Goal: Task Accomplishment & Management: Complete application form

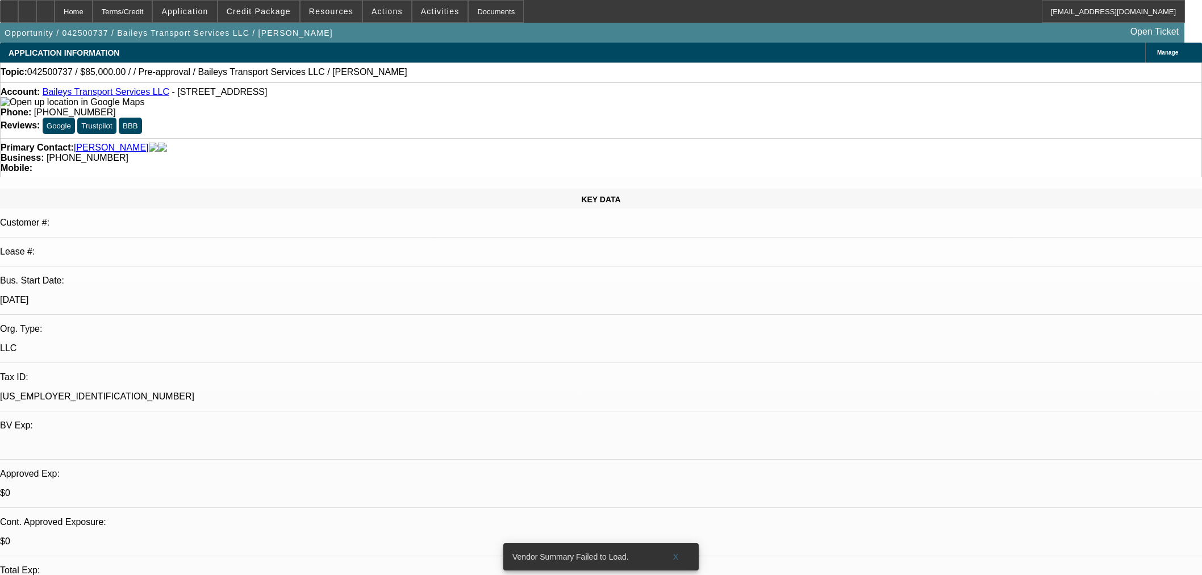
select select "0.15"
select select "2"
select select "0"
select select "6"
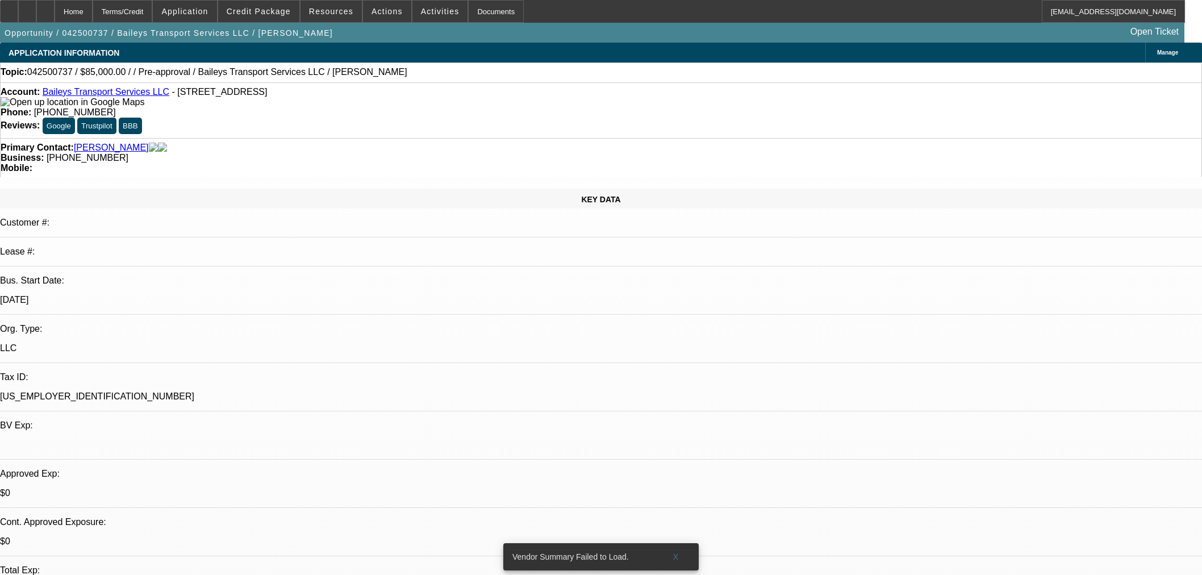
scroll to position [1452, 0]
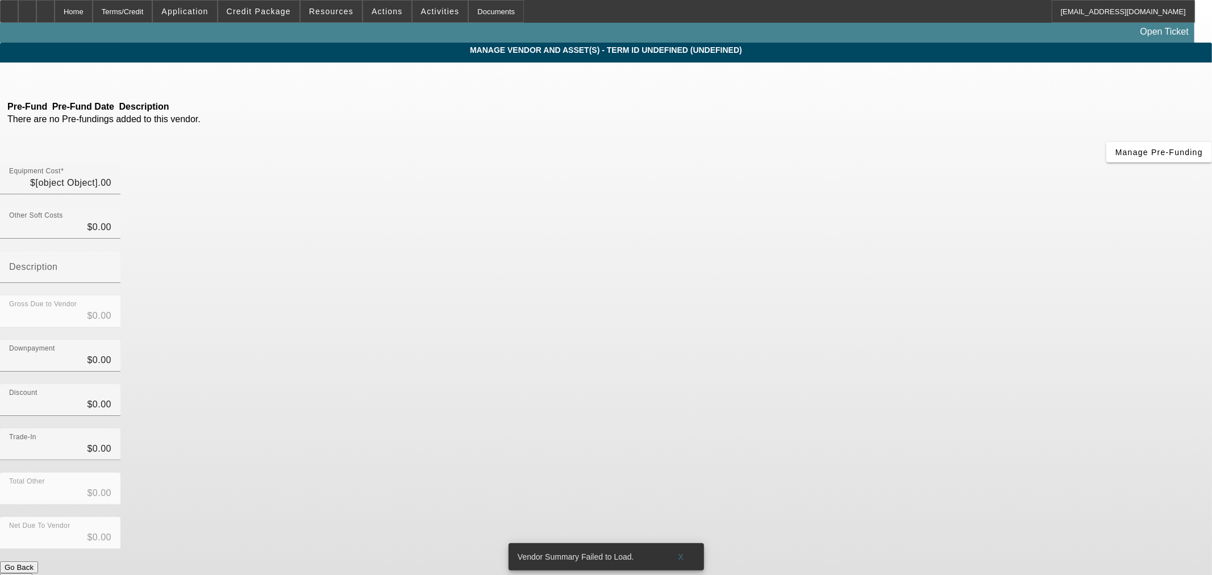
type input "$100,000.00"
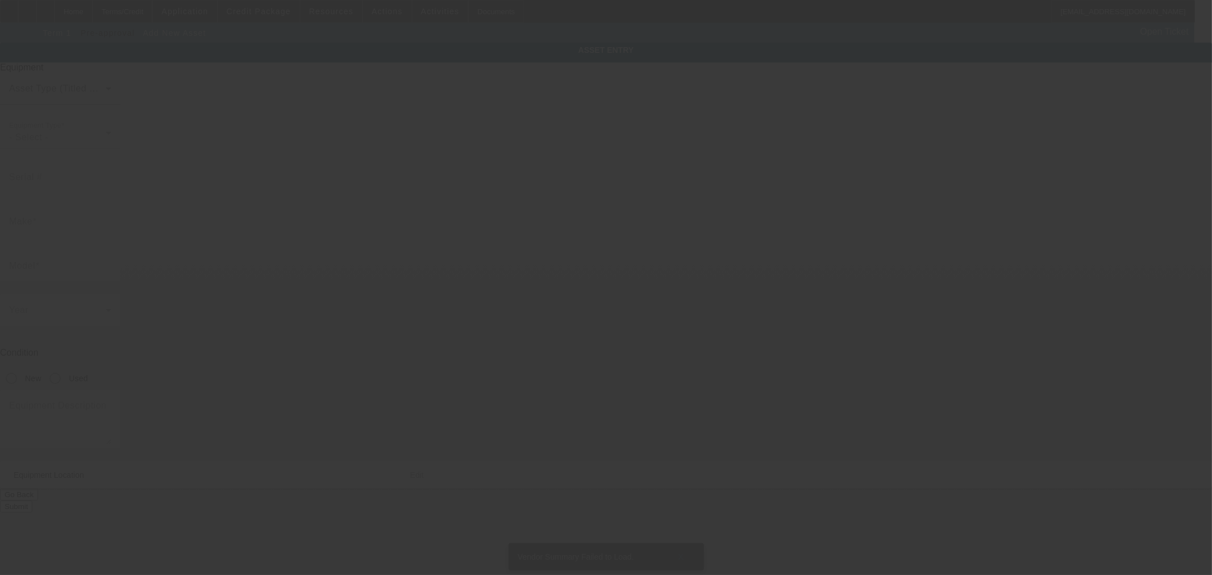
type input "1915 County Road"
type input "South Point"
type input "45680"
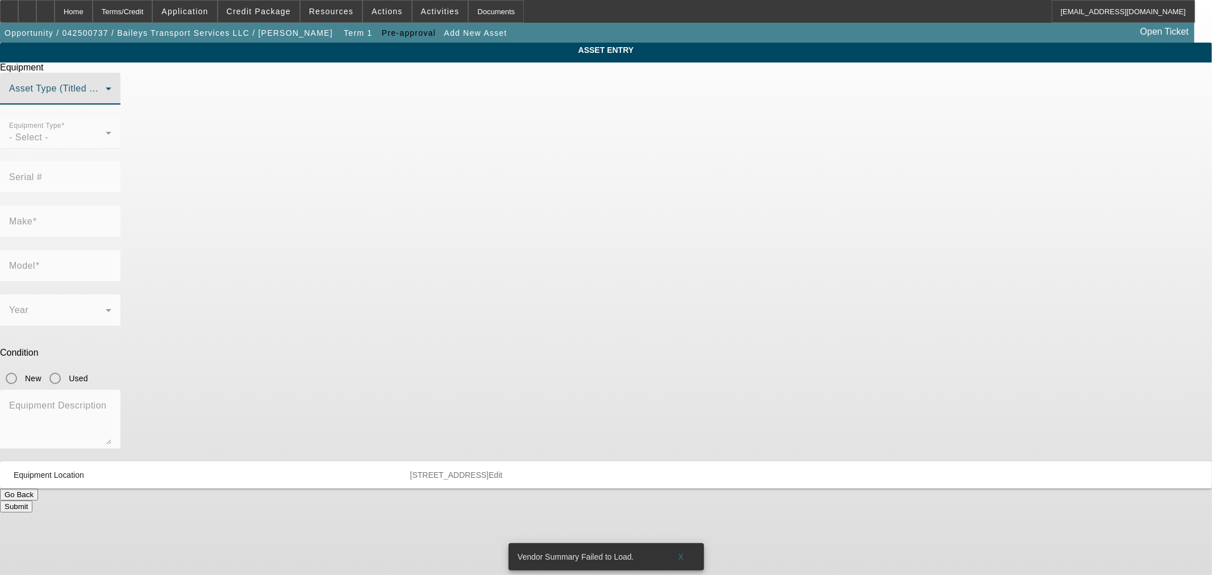
click at [106, 100] on span at bounding box center [57, 93] width 97 height 14
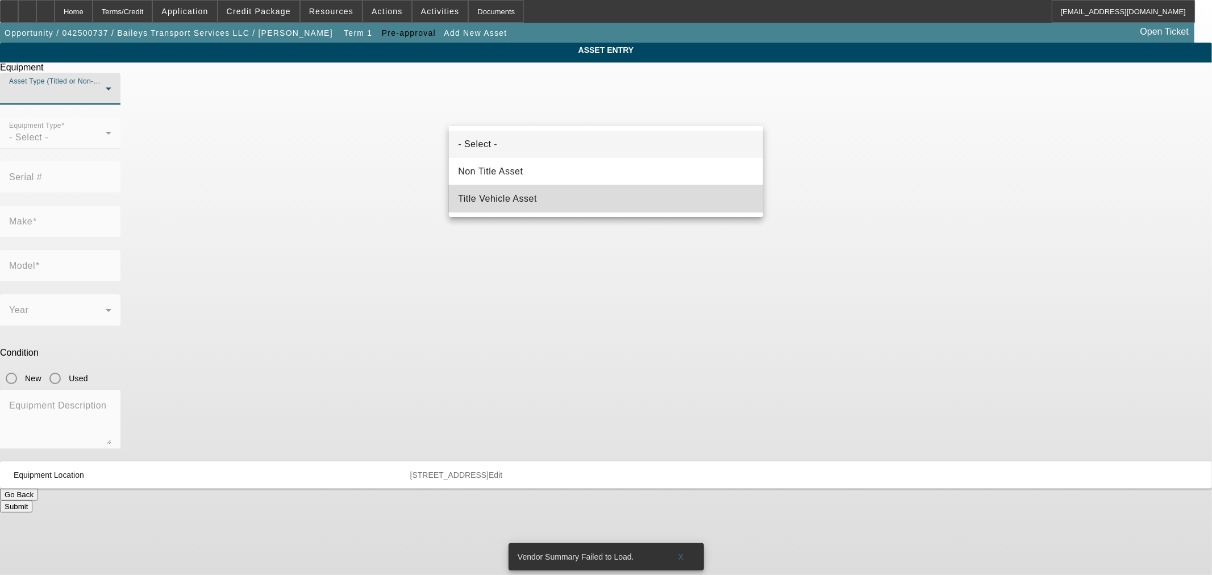
click at [519, 195] on span "Title Vehicle Asset" at bounding box center [497, 199] width 79 height 14
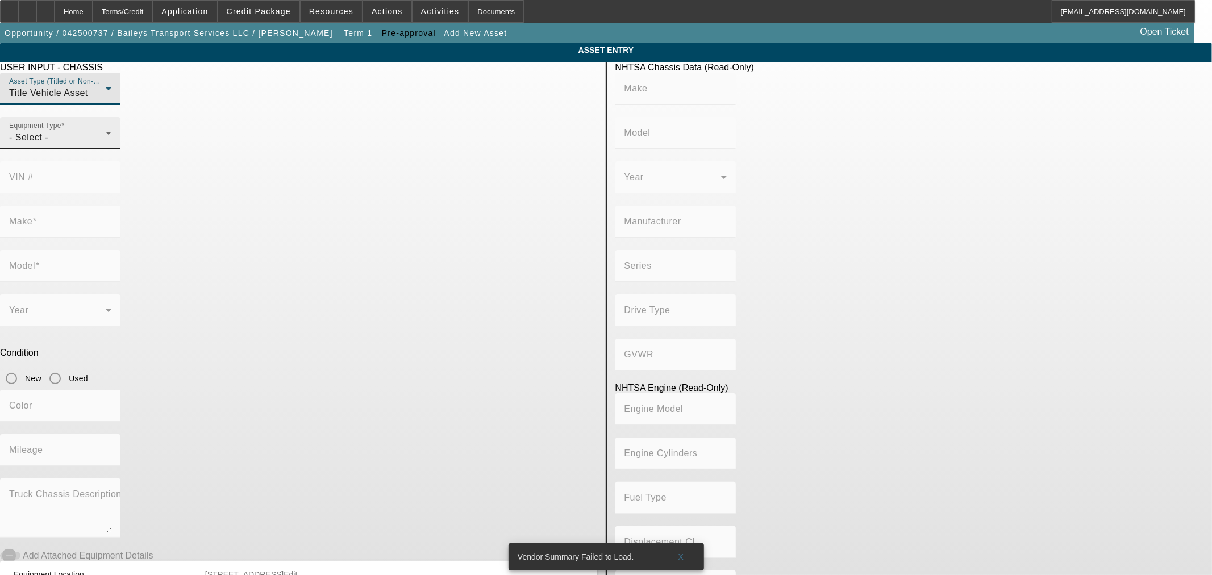
click at [115, 140] on icon at bounding box center [109, 133] width 14 height 14
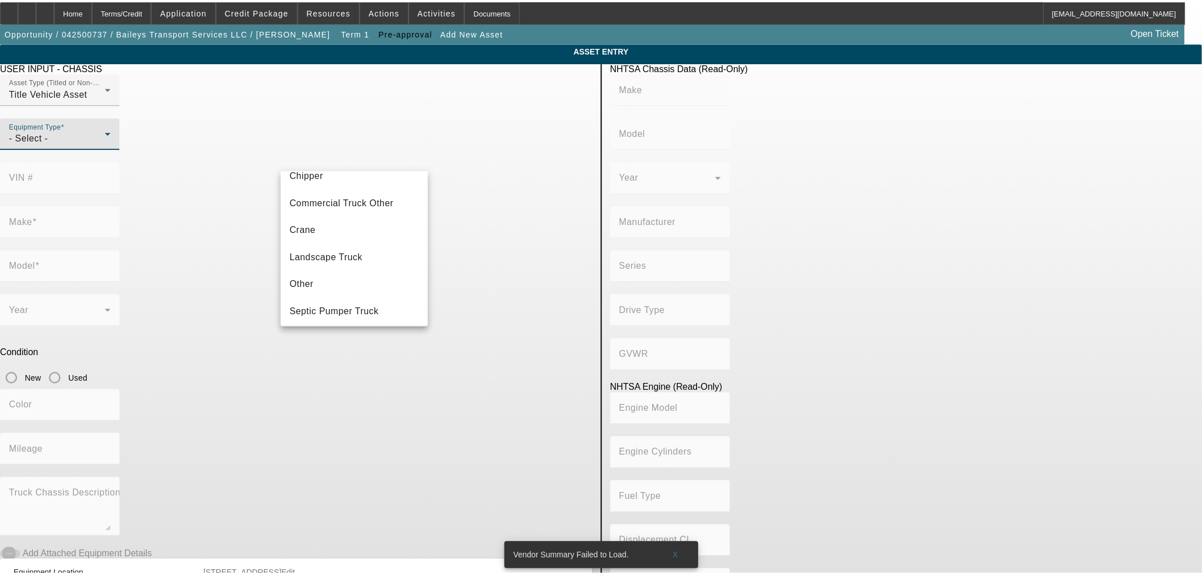
scroll to position [125, 0]
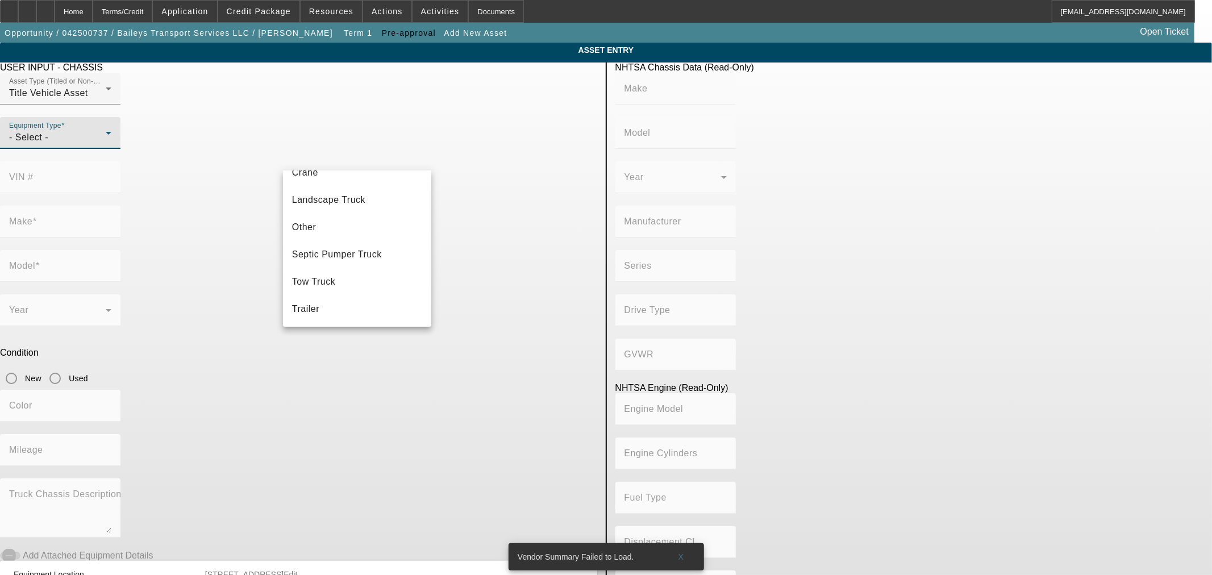
drag, startPoint x: 350, startPoint y: 287, endPoint x: 457, endPoint y: 165, distance: 162.2
click at [350, 285] on mat-option "Tow Truck" at bounding box center [357, 281] width 148 height 27
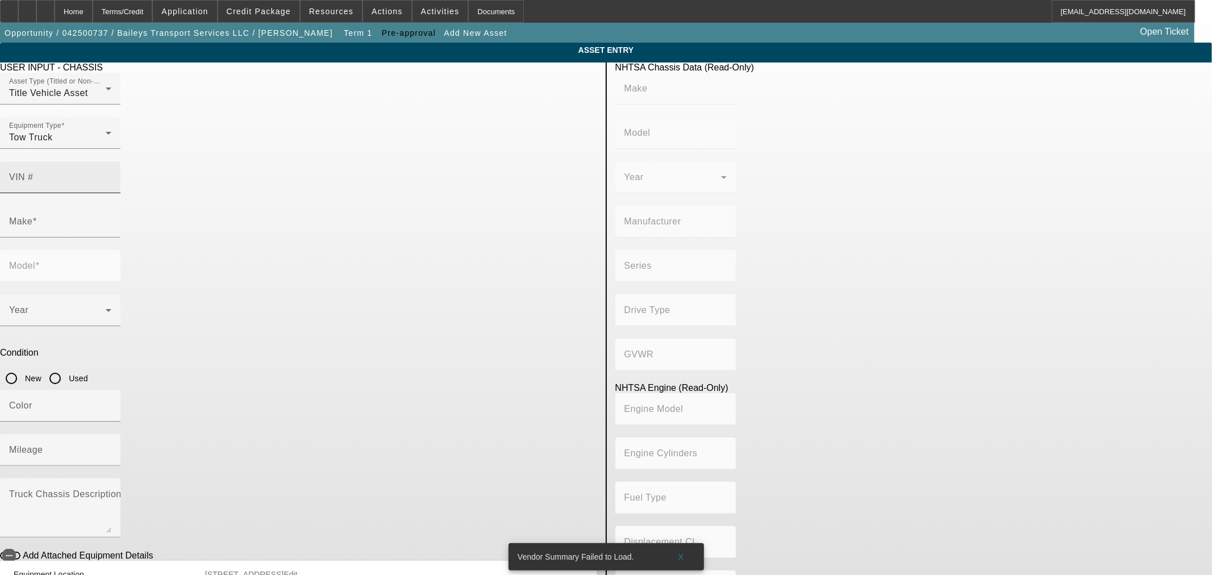
click at [34, 172] on mat-label "VIN #" at bounding box center [21, 177] width 24 height 10
click at [111, 175] on input "VIN #" at bounding box center [60, 182] width 102 height 14
paste input "3C7WRNDL3HG625486"
type input "3C7WRNDL3HG625486"
type input "RAM"
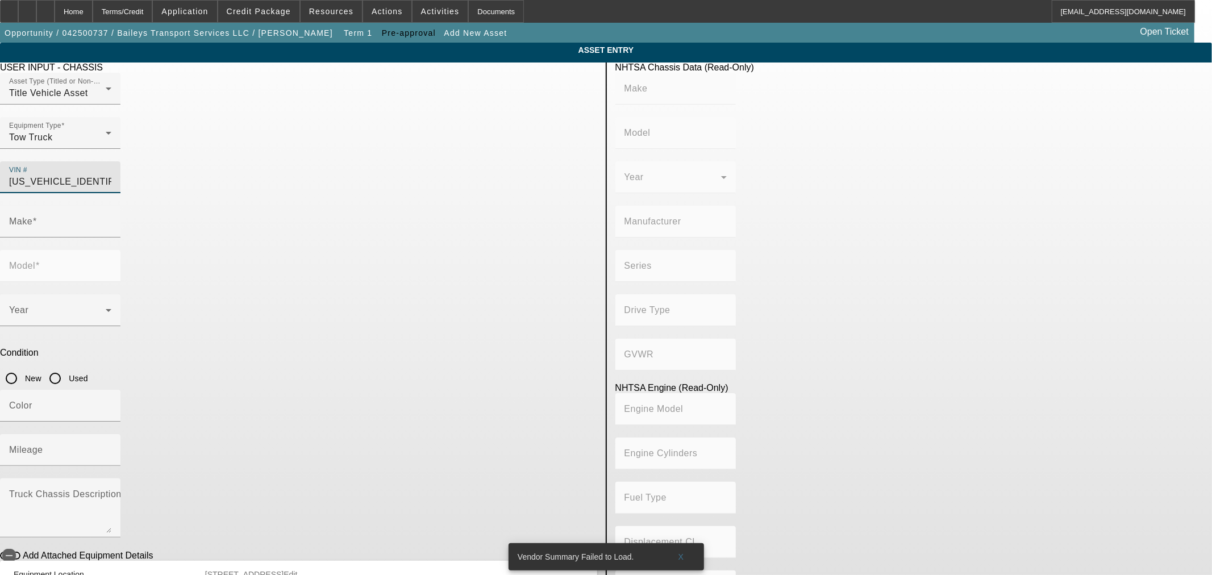
type input "5500"
type input "CHRYSLER DE MEXICO TOLUCA"
type input "DP (Dual Rear Wheels)"
type input "4WD/4-Wheel Drive/4x4"
type input "Class 5: 16,001 - 19,500 lb (7,258 - 8,845 kg)"
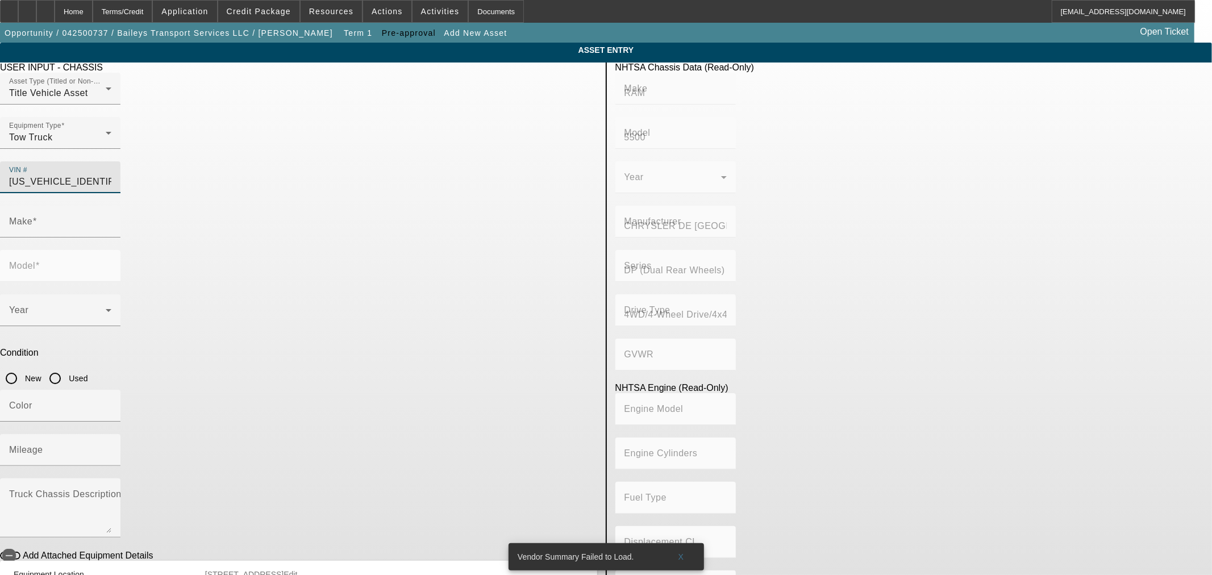
type input "6"
type input "Diesel"
type input "408.85908543470"
type input "6.7"
type input "RAM"
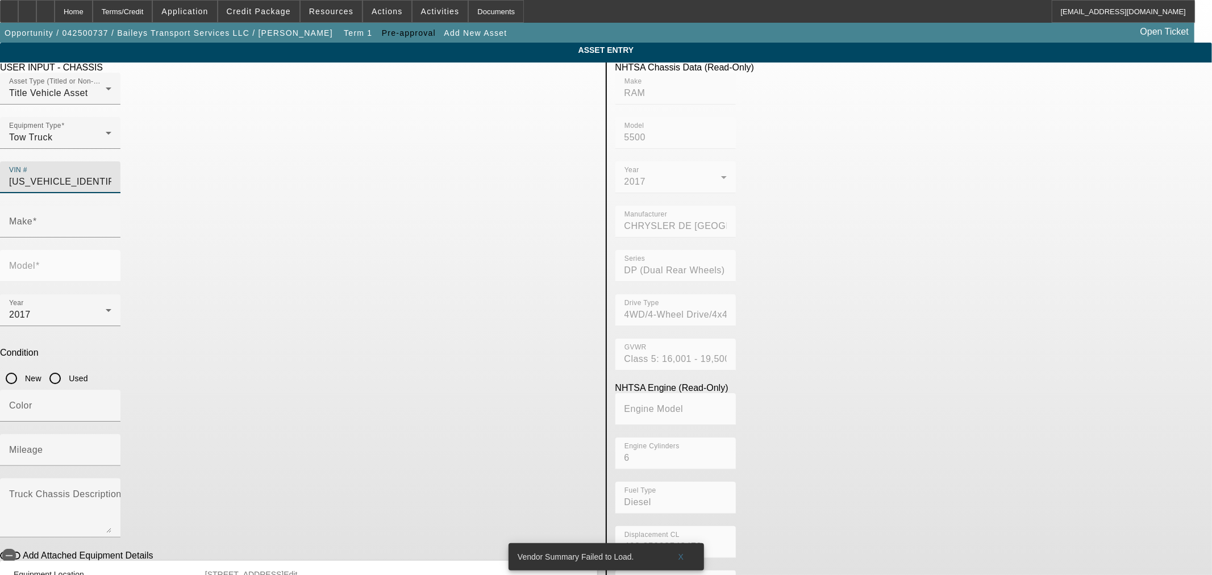
type input "5500"
type input "3C7WRNDL3HG625486"
type input "RAM"
type input "5500"
type input "CHRYSLER DE MEXICO TOLUCA"
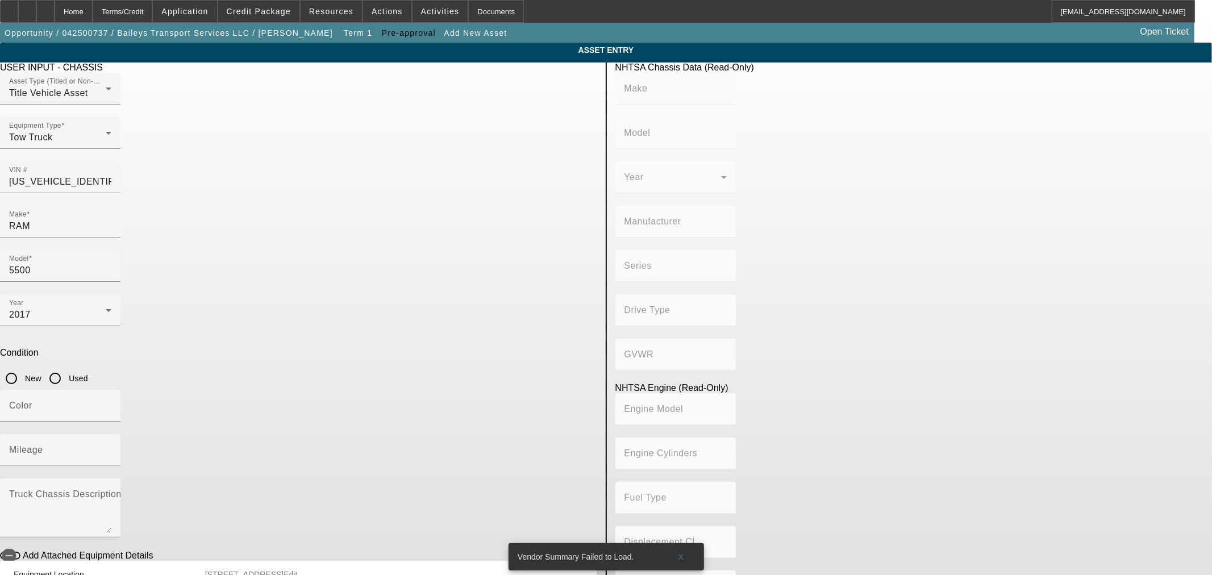
type input "DP (Dual Rear Wheels)"
type input "4WD/4-Wheel Drive/4x4"
type input "Class 5: 16,001 - 19,500 lb (7,258 - 8,845 kg)"
type input "6"
type input "Diesel"
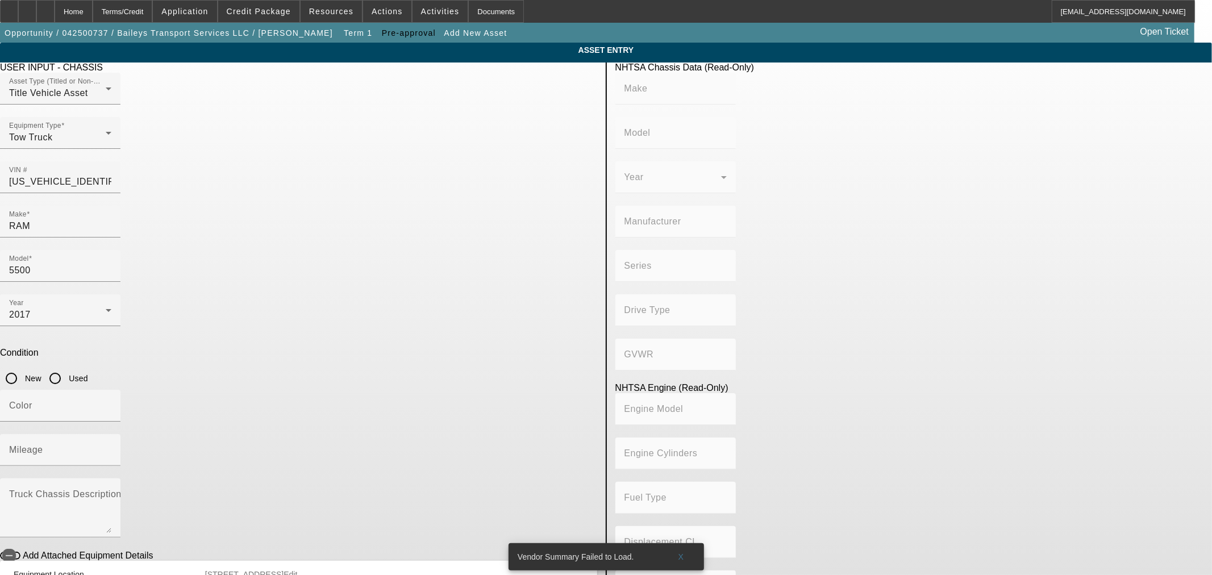
type input "408.85908543470"
type input "6.7"
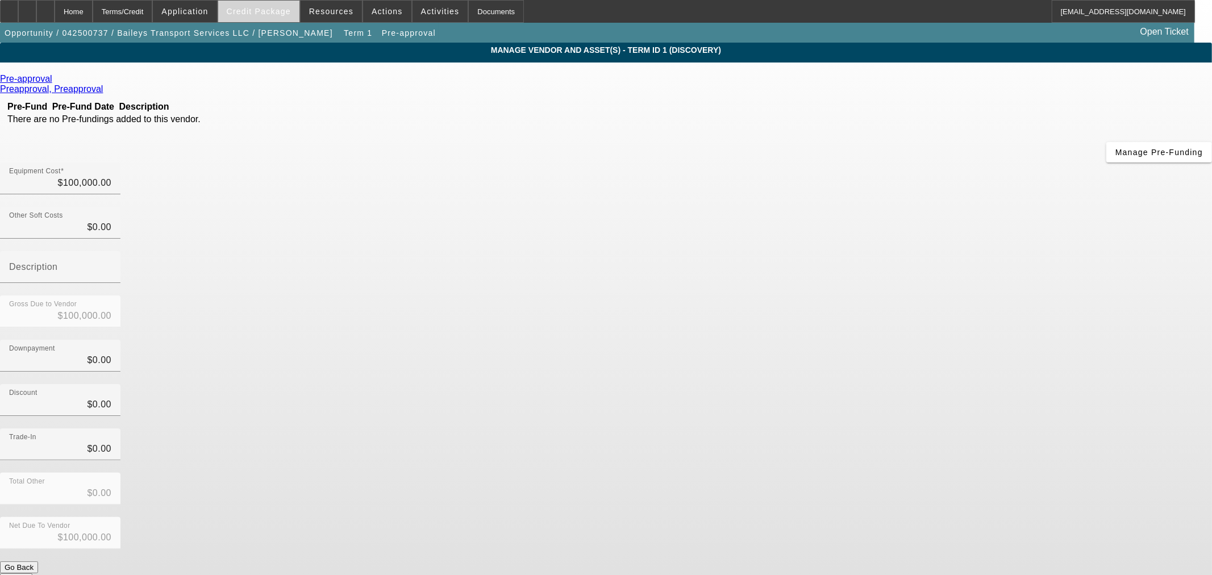
click at [276, 10] on span "Credit Package" at bounding box center [259, 11] width 64 height 9
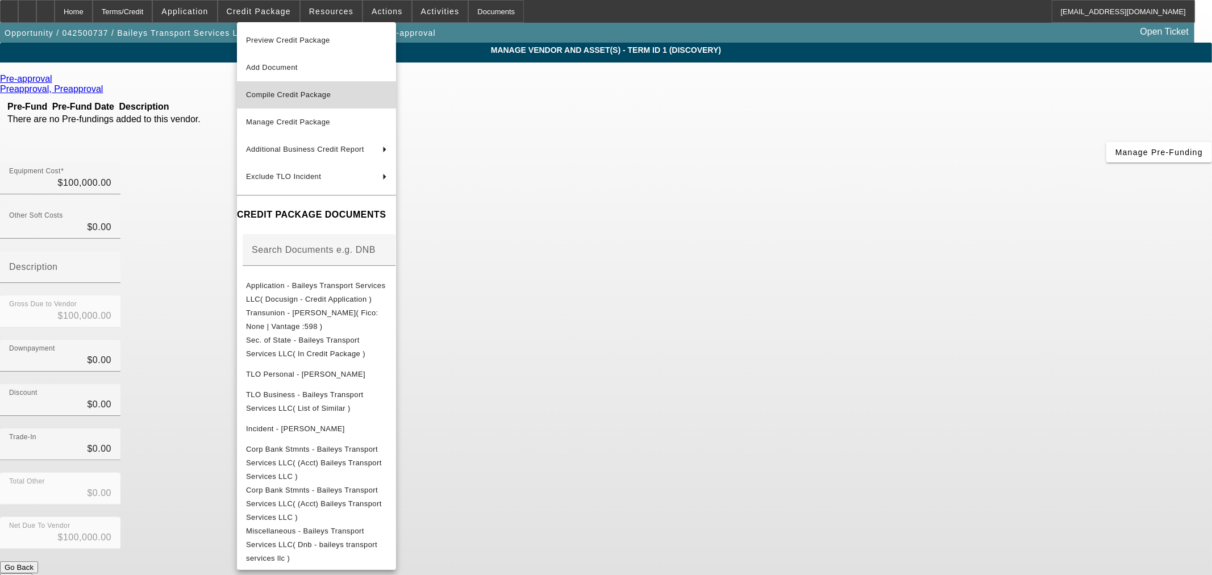
click at [293, 90] on span "Compile Credit Package" at bounding box center [288, 94] width 85 height 9
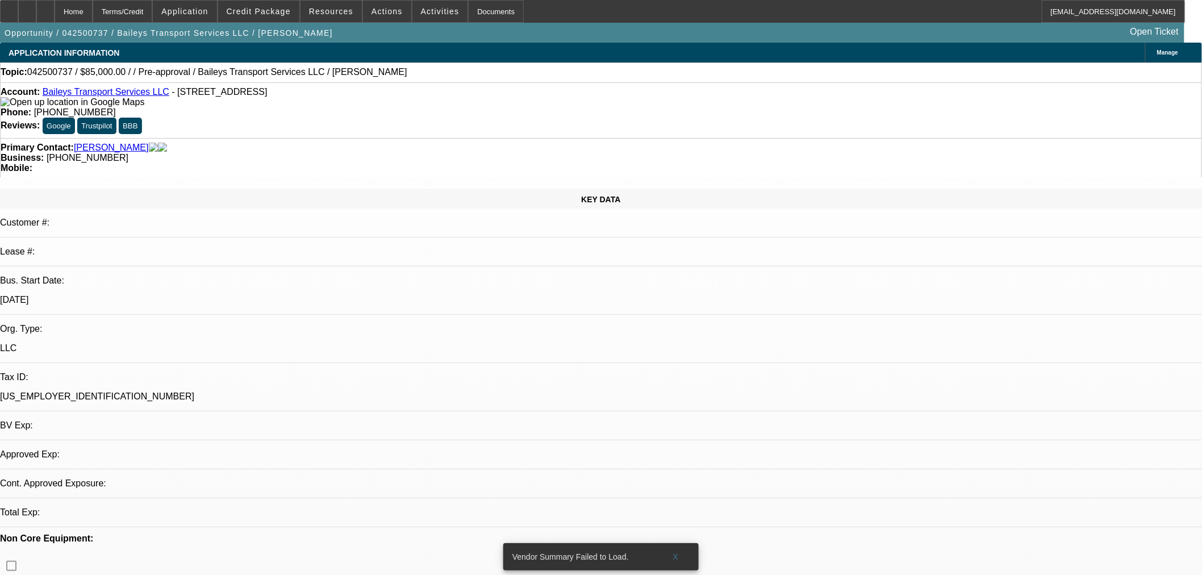
select select "0.15"
select select "2"
select select "0"
select select "6"
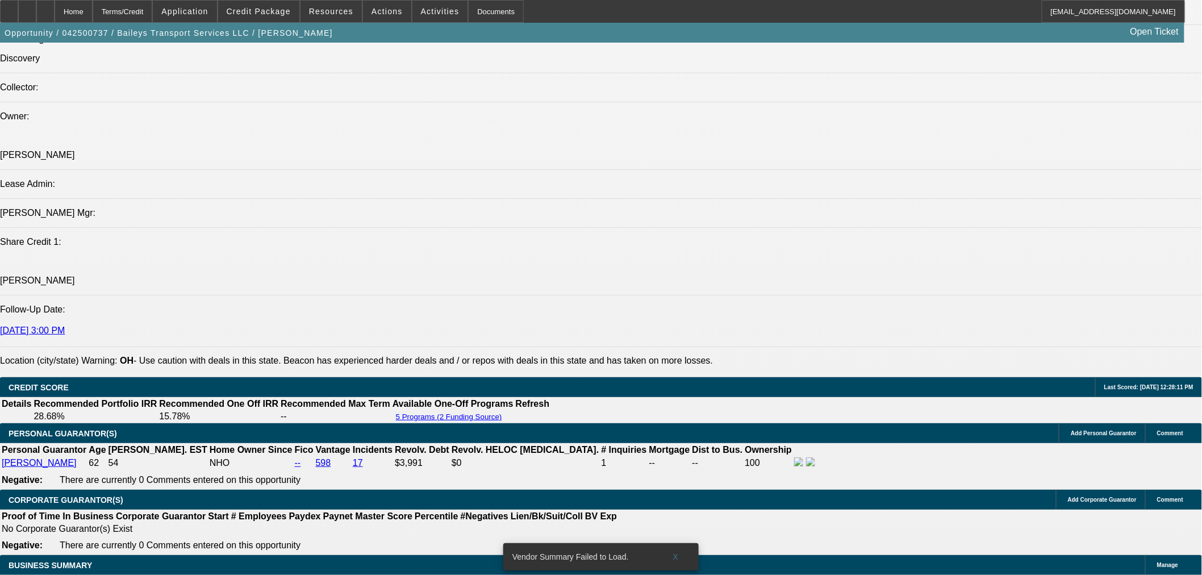
scroll to position [1199, 0]
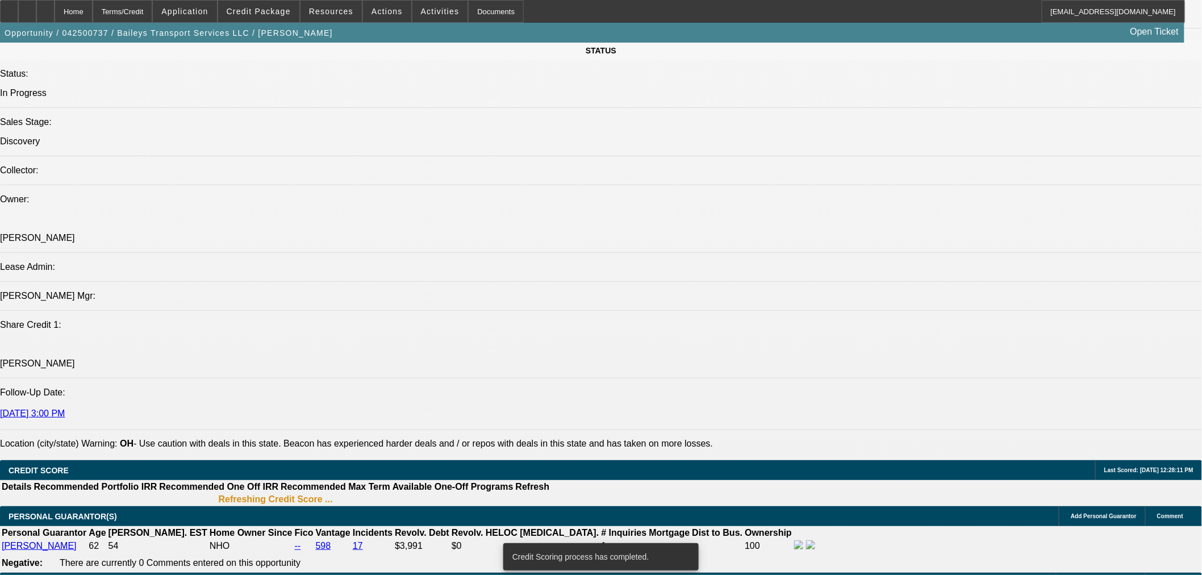
scroll to position [1217, 0]
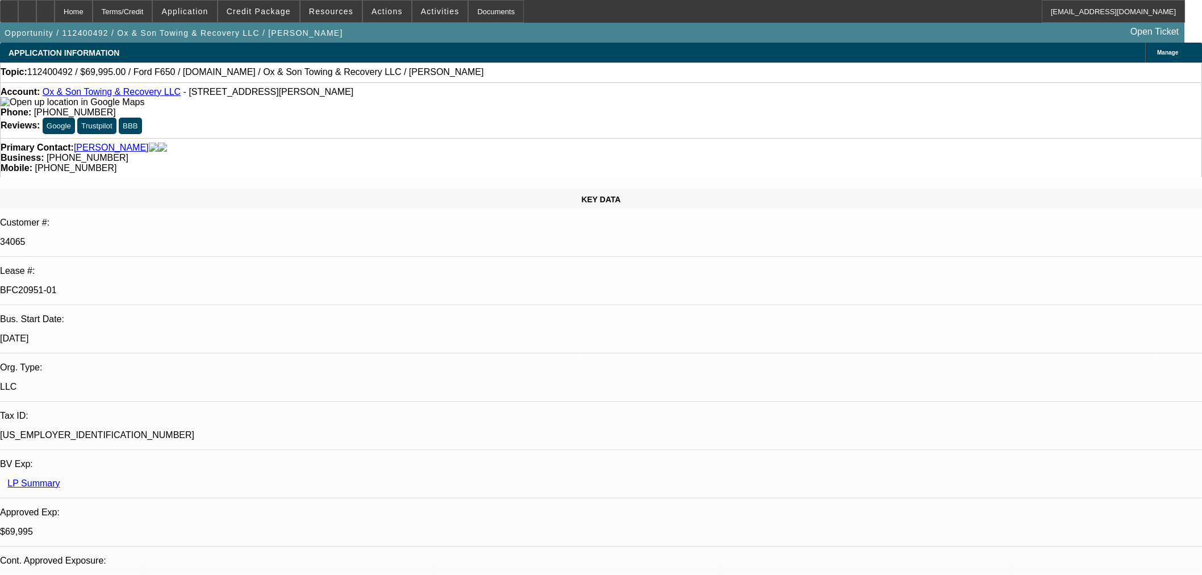
select select "0"
select select "3"
select select "0"
select select "6"
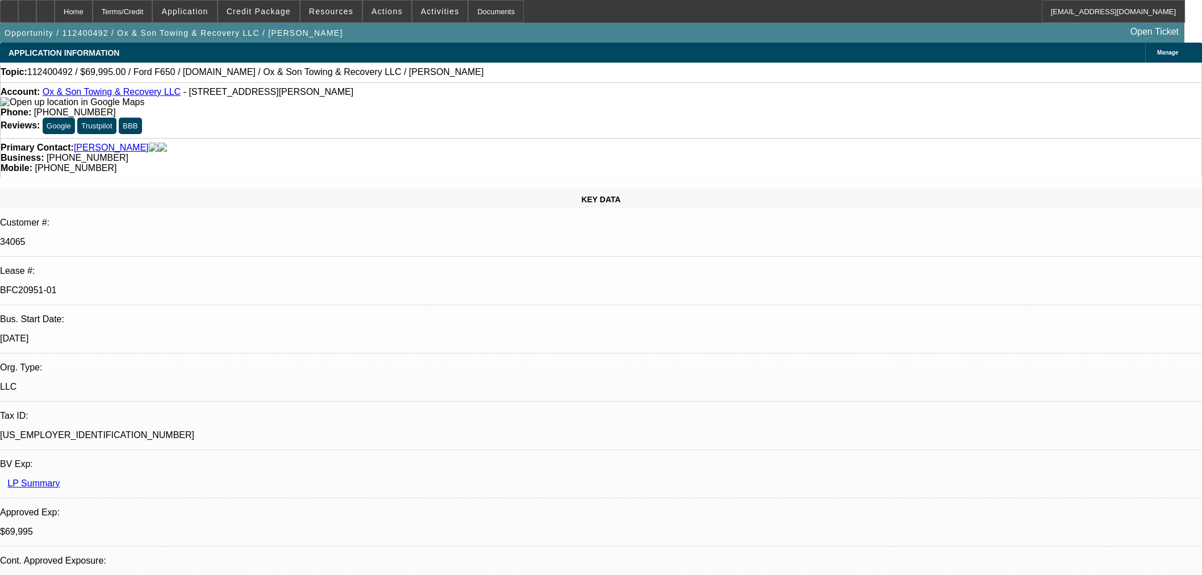
select select "0"
select select "3"
select select "0"
select select "6"
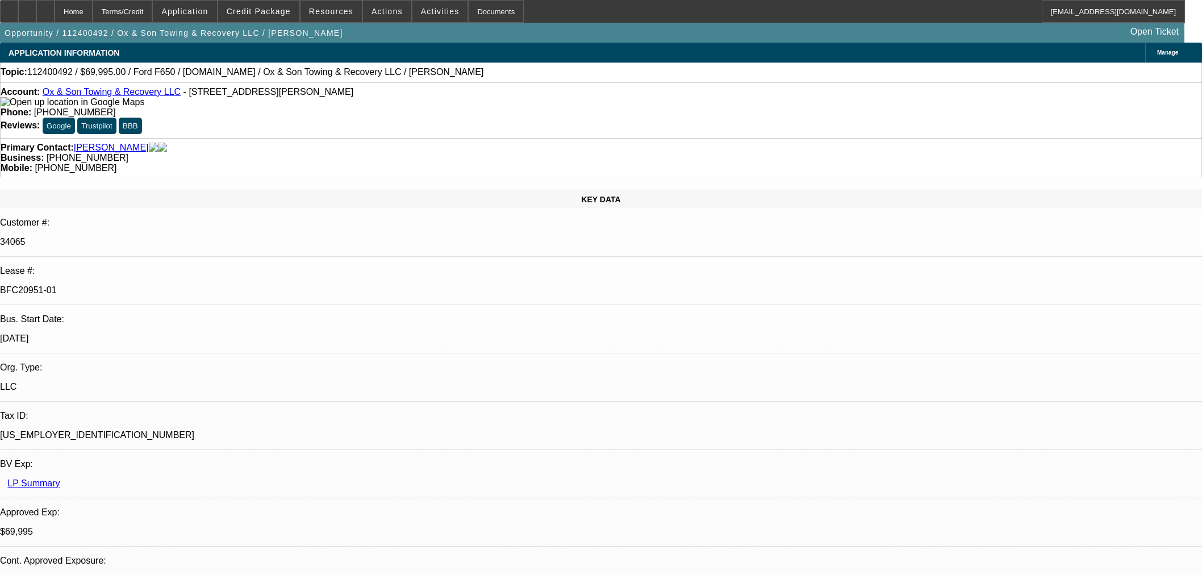
select select "0"
select select "3"
select select "0"
select select "6"
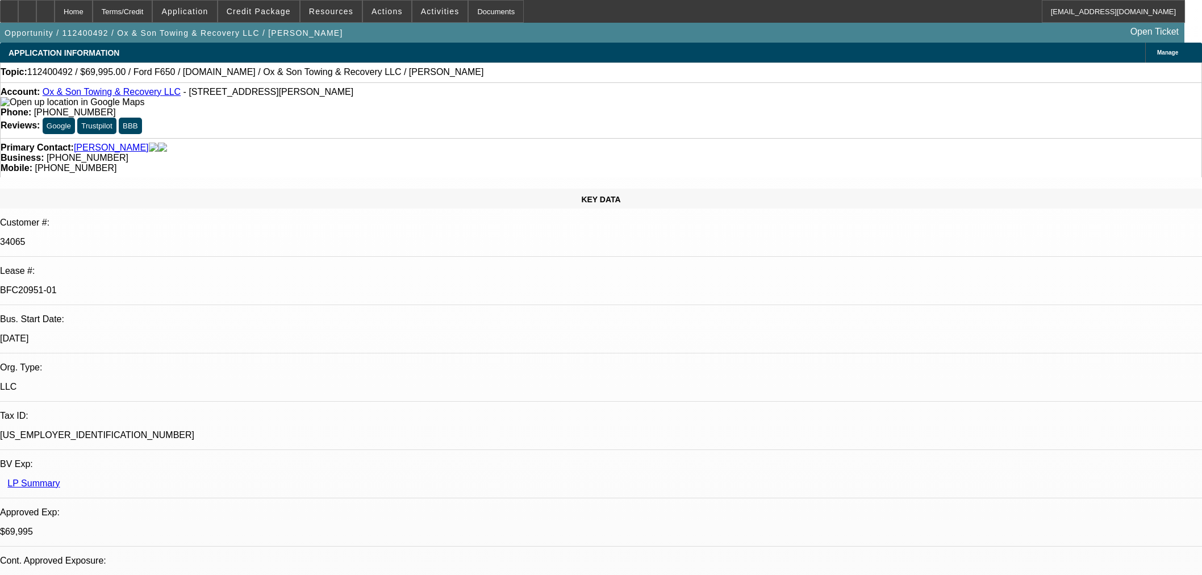
select select "0"
select select "3"
select select "0"
select select "6"
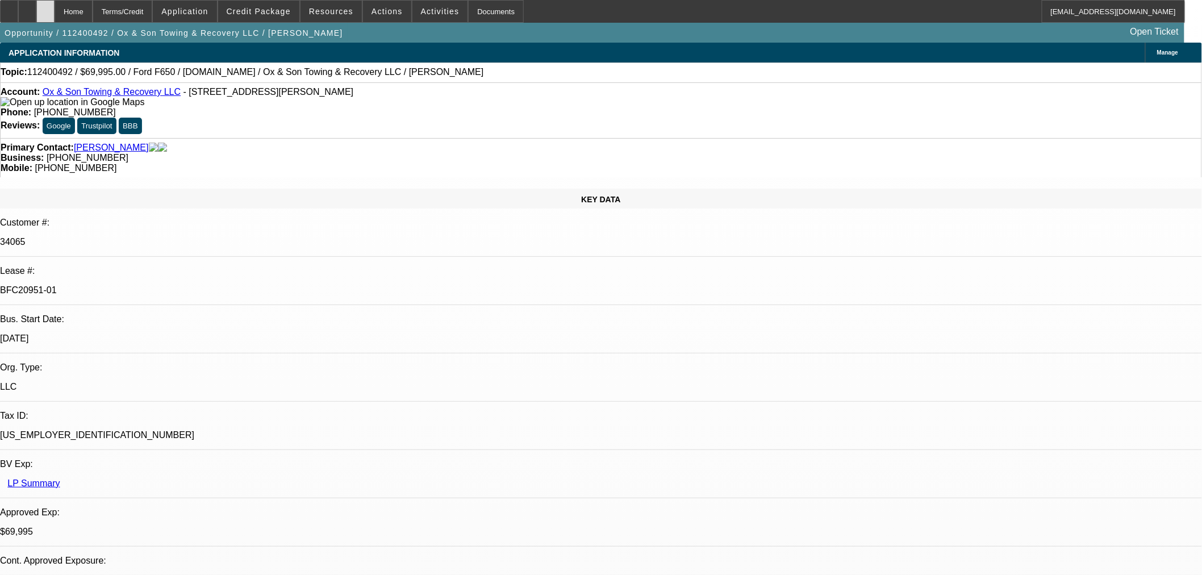
click at [45, 7] on icon at bounding box center [45, 7] width 0 height 0
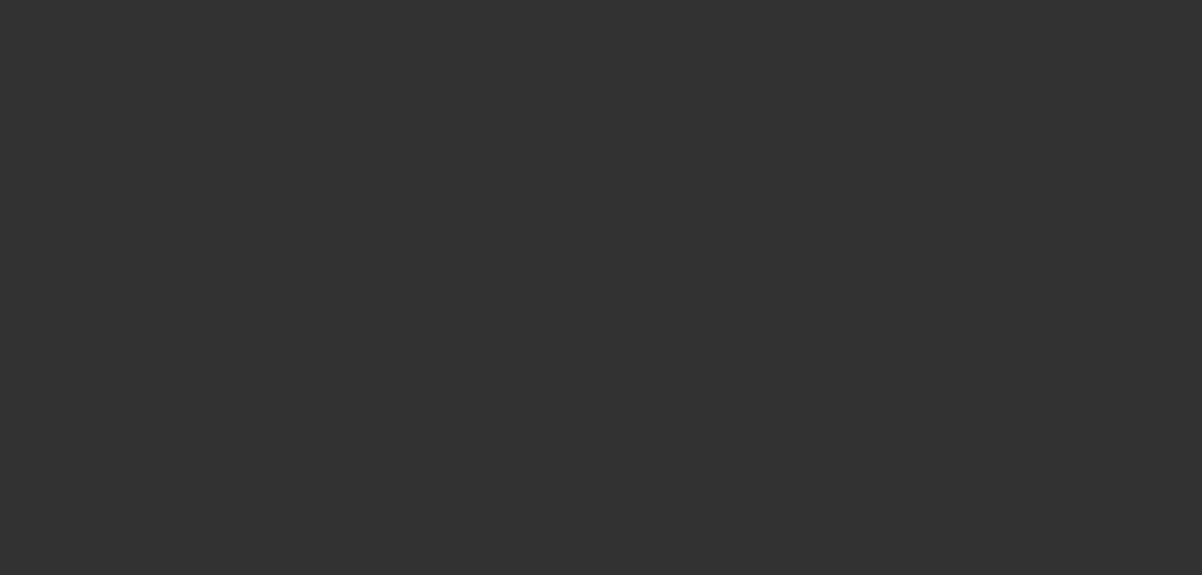
select select "0"
select select "3"
select select "0"
select select "6"
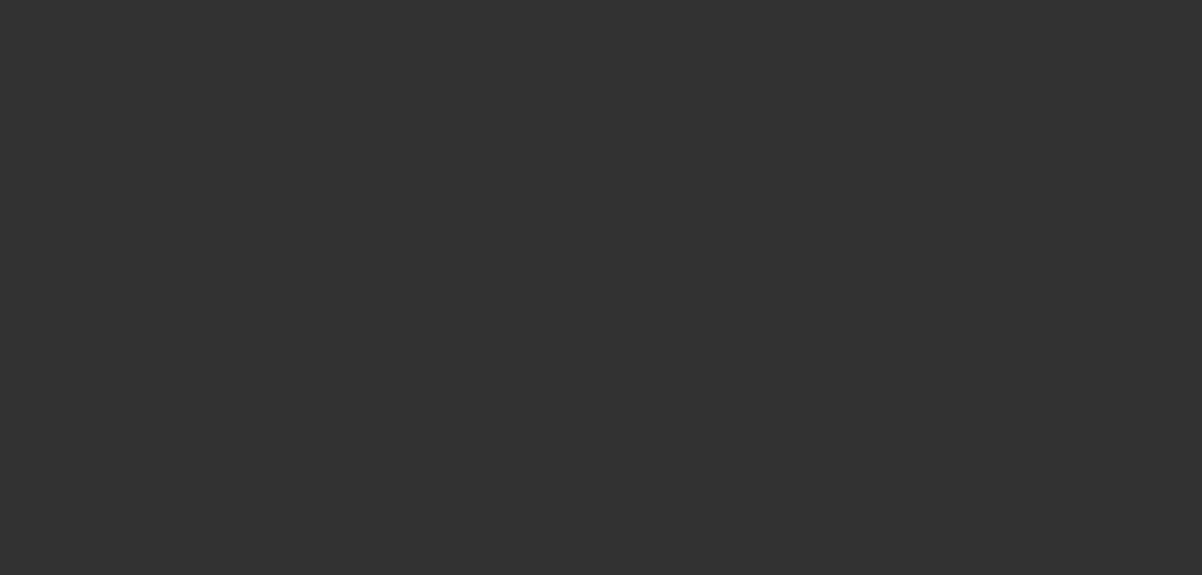
select select "0"
select select "3"
select select "0"
select select "6"
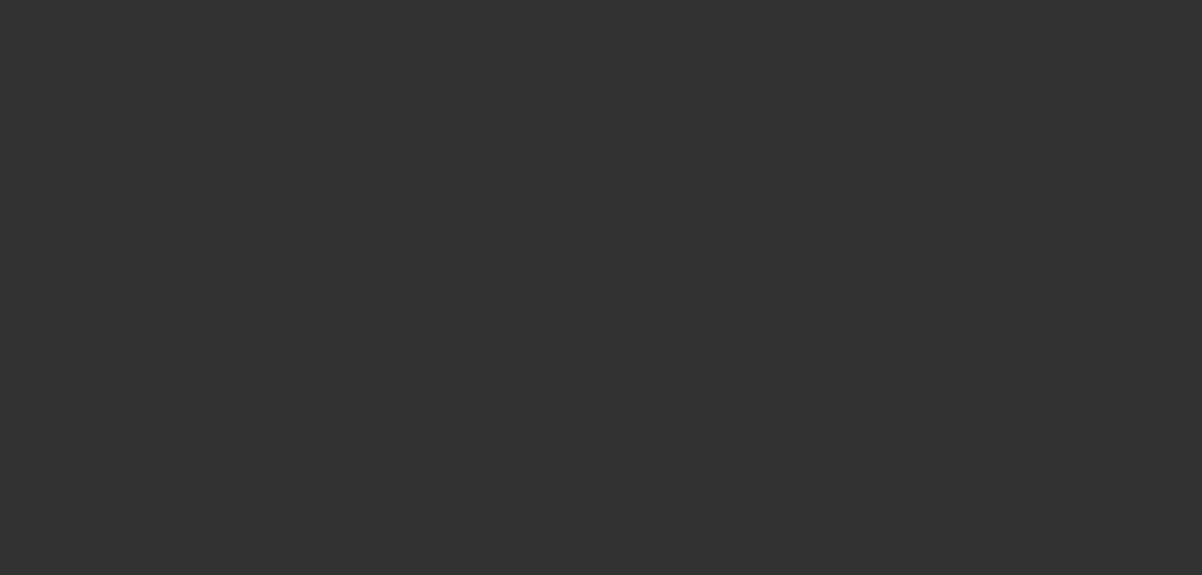
select select "0"
select select "3"
select select "0"
select select "6"
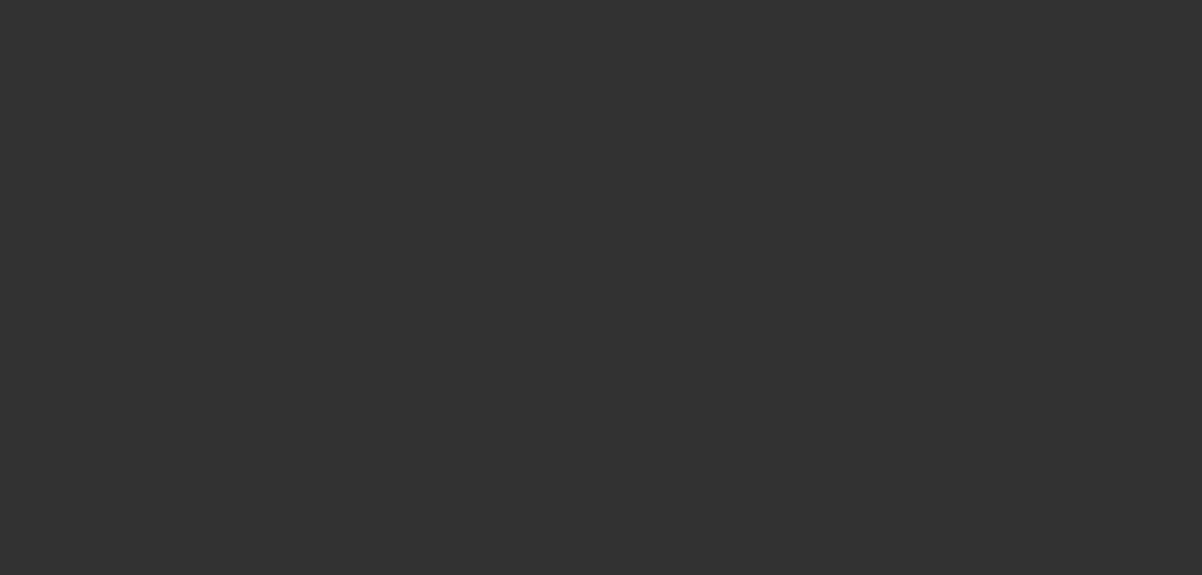
select select "0"
select select "3"
select select "0"
select select "6"
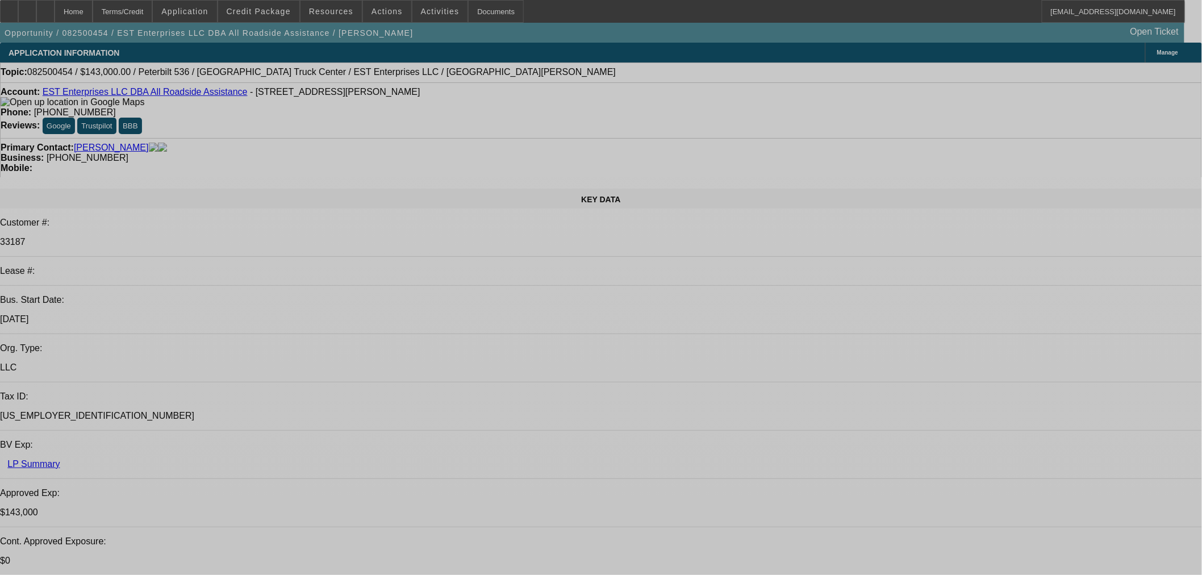
select select "0"
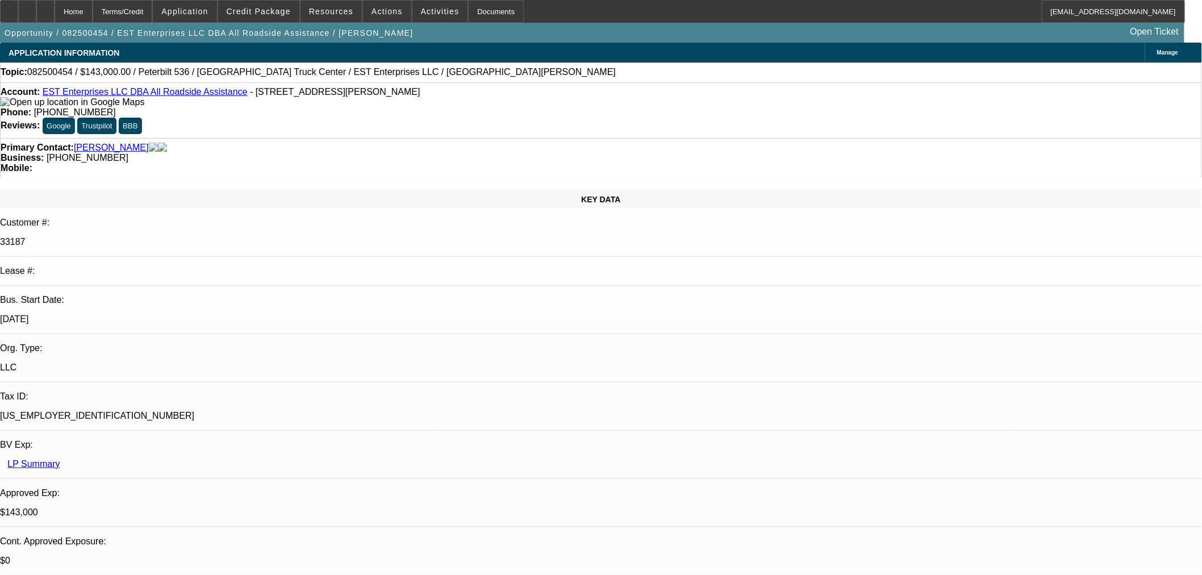
select select "0"
select select "2"
select select "0"
select select "6"
select select "0"
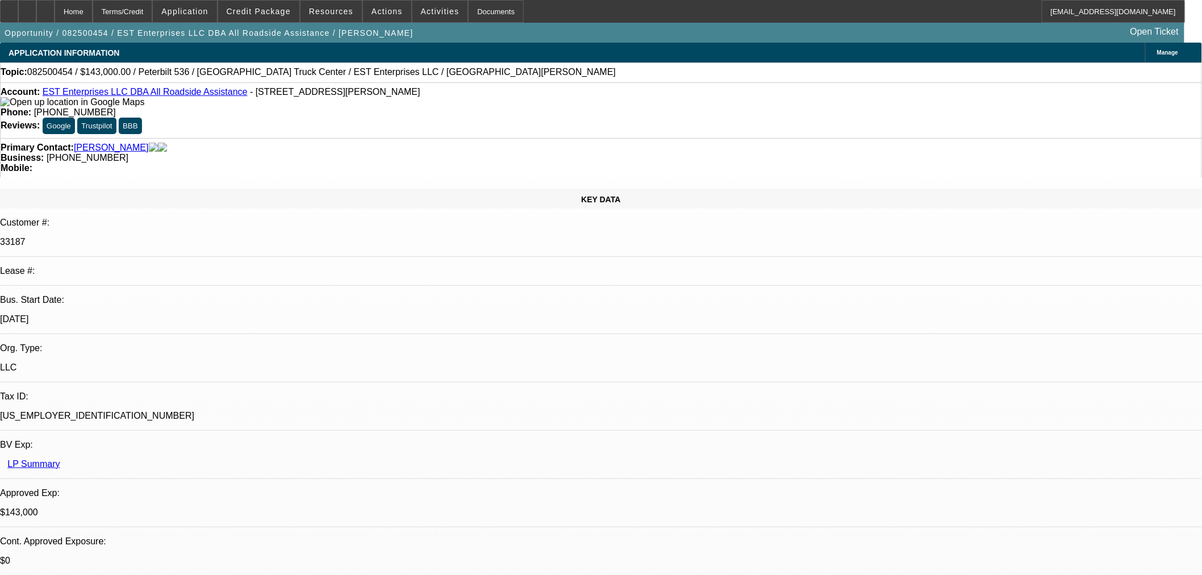
select select "0"
select select "2"
select select "0"
select select "6"
select select "0"
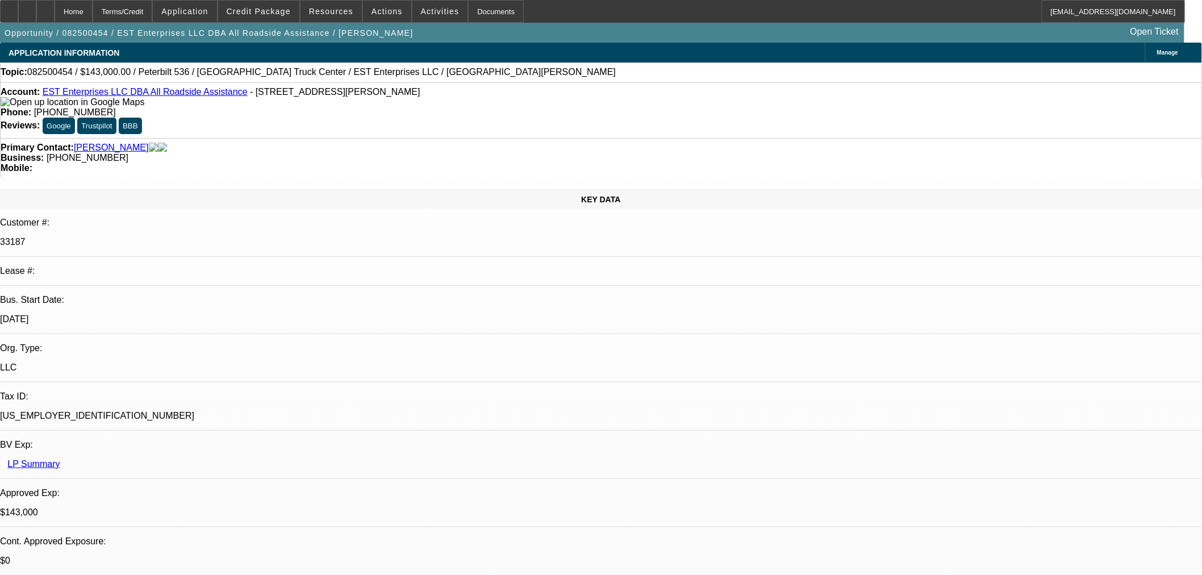
select select "2"
select select "0"
select select "6"
select select "0"
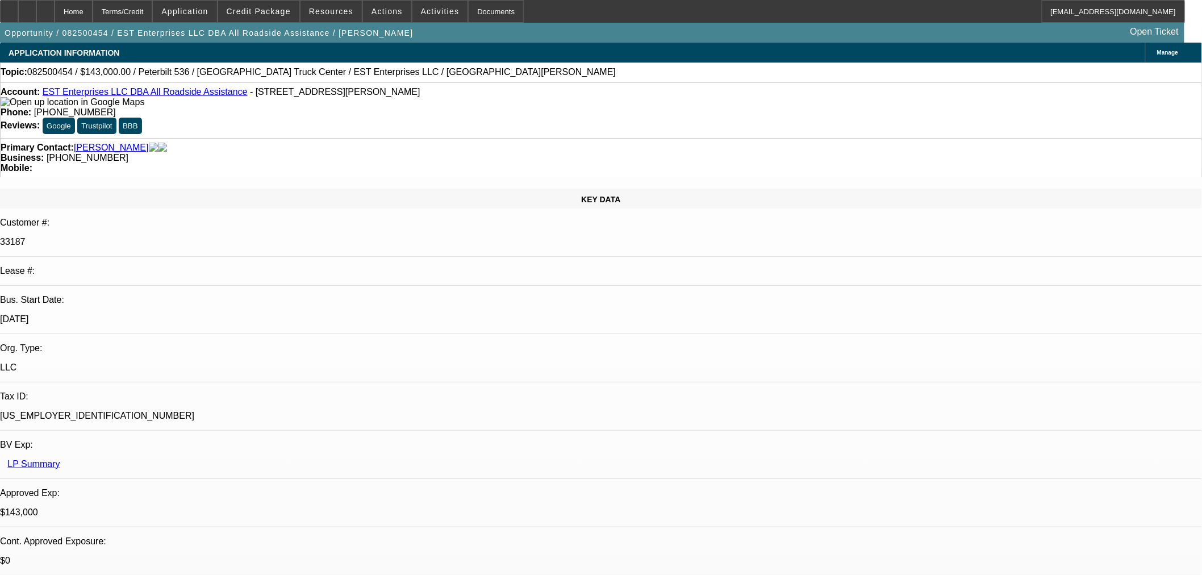
select select "2"
select select "0.1"
select select "4"
drag, startPoint x: 279, startPoint y: 93, endPoint x: 331, endPoint y: 93, distance: 52.3
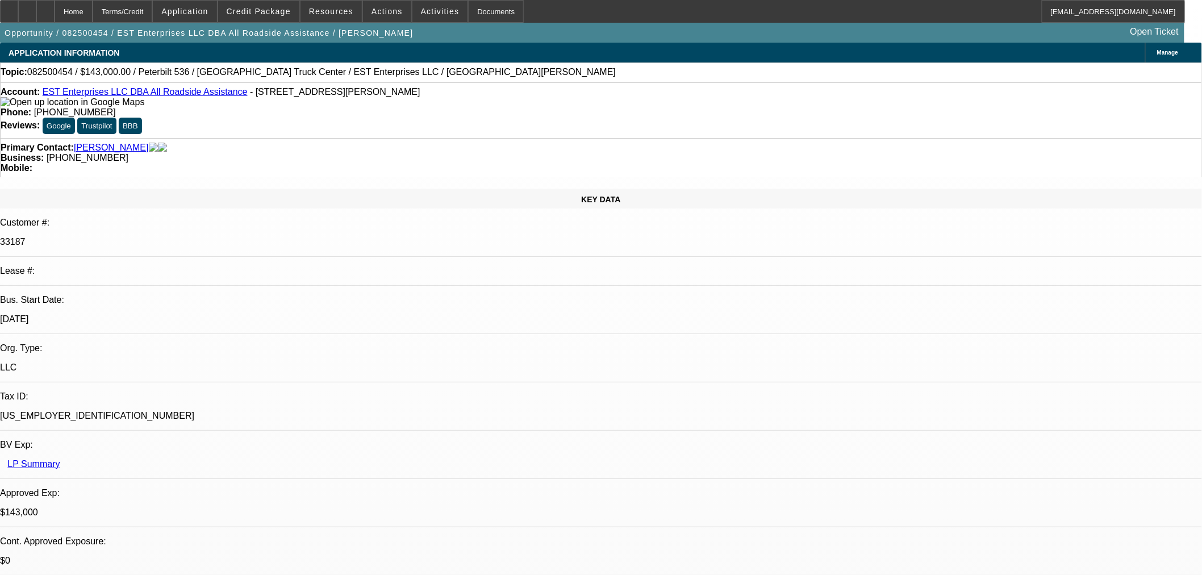
click at [331, 93] on span "- 299 Hirliman Rd, Englewood, NJ 07631" at bounding box center [335, 92] width 170 height 10
copy span ", Englewood, NJ"
